Goal: Check status: Check status

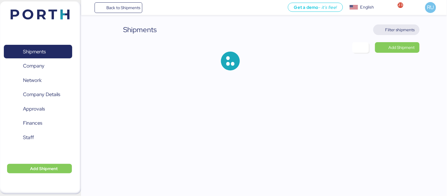
click at [396, 29] on span "Filter shipments" at bounding box center [399, 29] width 29 height 7
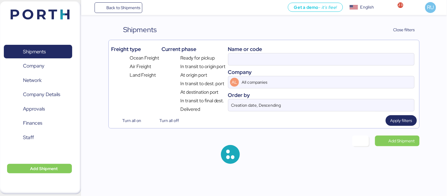
click at [293, 71] on div "Company" at bounding box center [321, 72] width 186 height 8
click at [287, 65] on input at bounding box center [321, 59] width 186 height 12
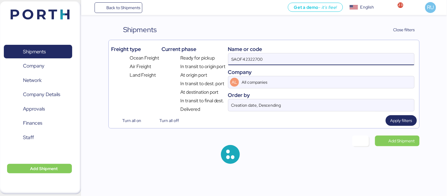
click at [275, 57] on input "SAOF42322700" at bounding box center [321, 59] width 186 height 12
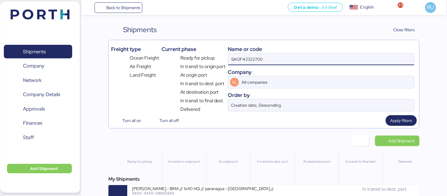
paste input "SAL25080009"
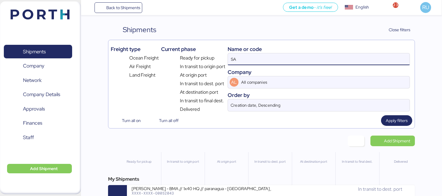
type input "S"
paste input "SAL25080009"
type input "SAL25080009"
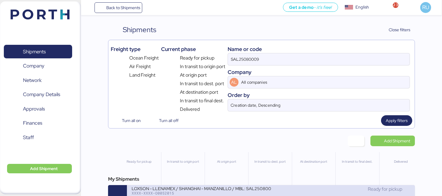
click at [261, 190] on div "LOXSON - LLENAMEX / SHANGHAI - MANZANILLO / MBL: SAL25080009 - HBL: KSSE2508020…" at bounding box center [201, 187] width 139 height 5
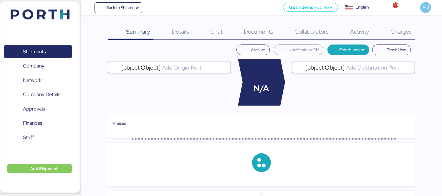
click at [394, 37] on div "Charges 0" at bounding box center [393, 31] width 42 height 15
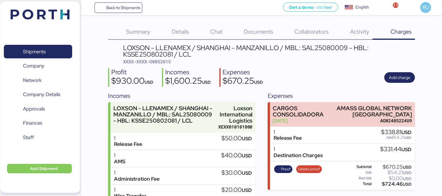
click at [158, 59] on span "XXXX-XXXX-O0052015" at bounding box center [147, 62] width 48 height 6
copy span "O0052015"
click at [333, 49] on div "LOXSON - LLENAMEX / SHANGHAI - MANZANILLO / MBL: SAL25080009 - HBL: KSSE2508020…" at bounding box center [269, 50] width 292 height 13
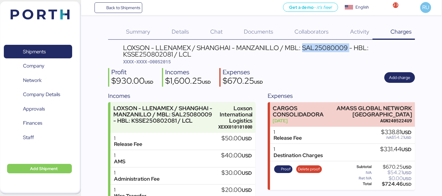
copy div "SAL25080009"
